Goal: Task Accomplishment & Management: Complete application form

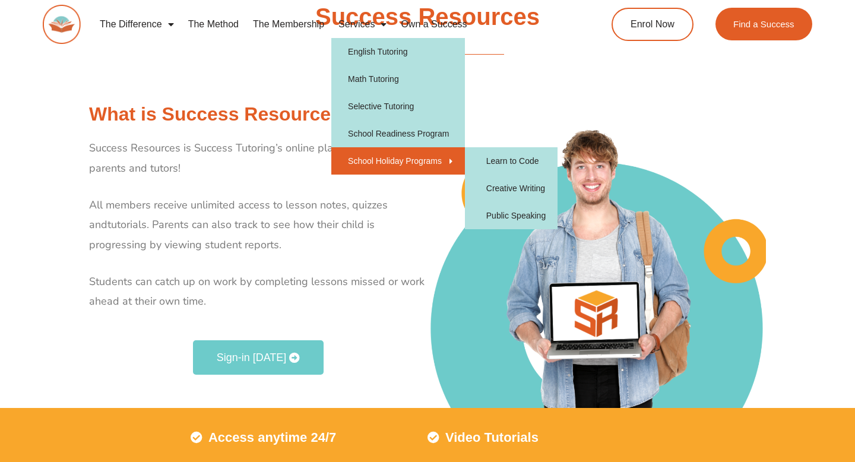
click at [122, 49] on div "The Difference Personalised Program Inspirational Tutors Motivational Learning …" at bounding box center [428, 29] width 770 height 59
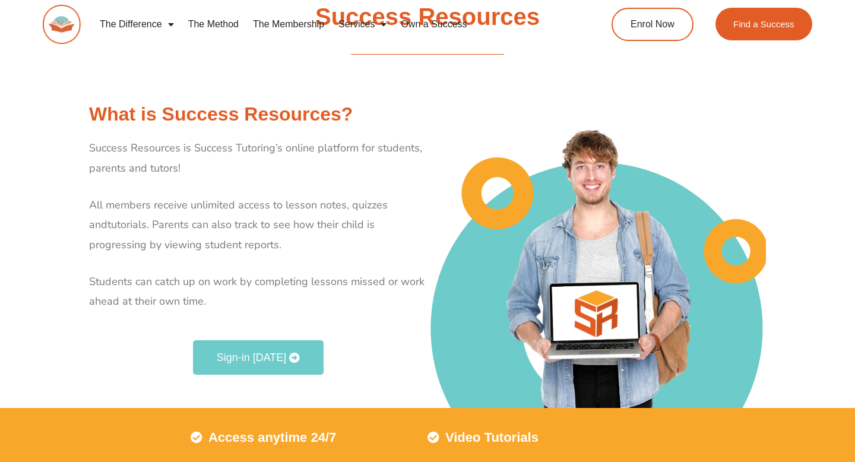
click at [43, 26] on img at bounding box center [62, 24] width 38 height 39
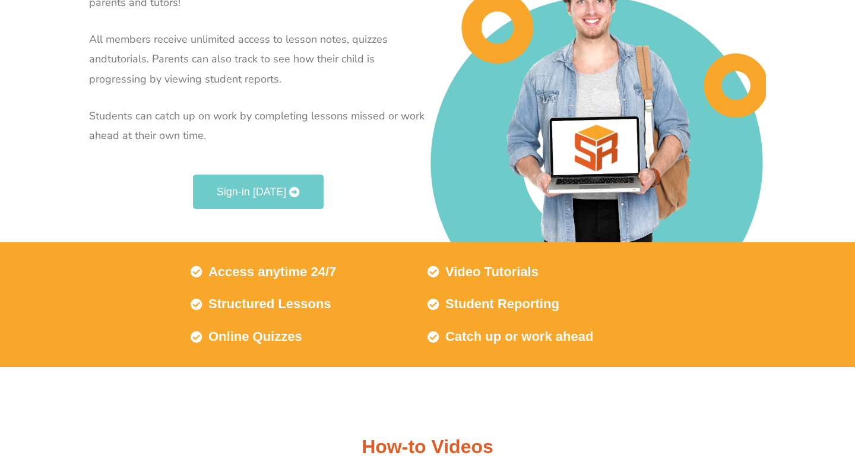
scroll to position [278, 0]
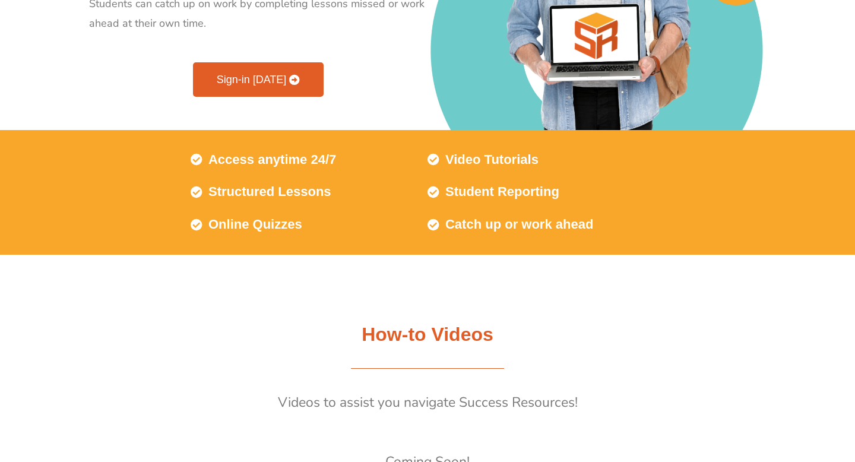
click at [271, 89] on link "Sign-in Today" at bounding box center [258, 79] width 131 height 34
